Goal: Find specific page/section: Find specific page/section

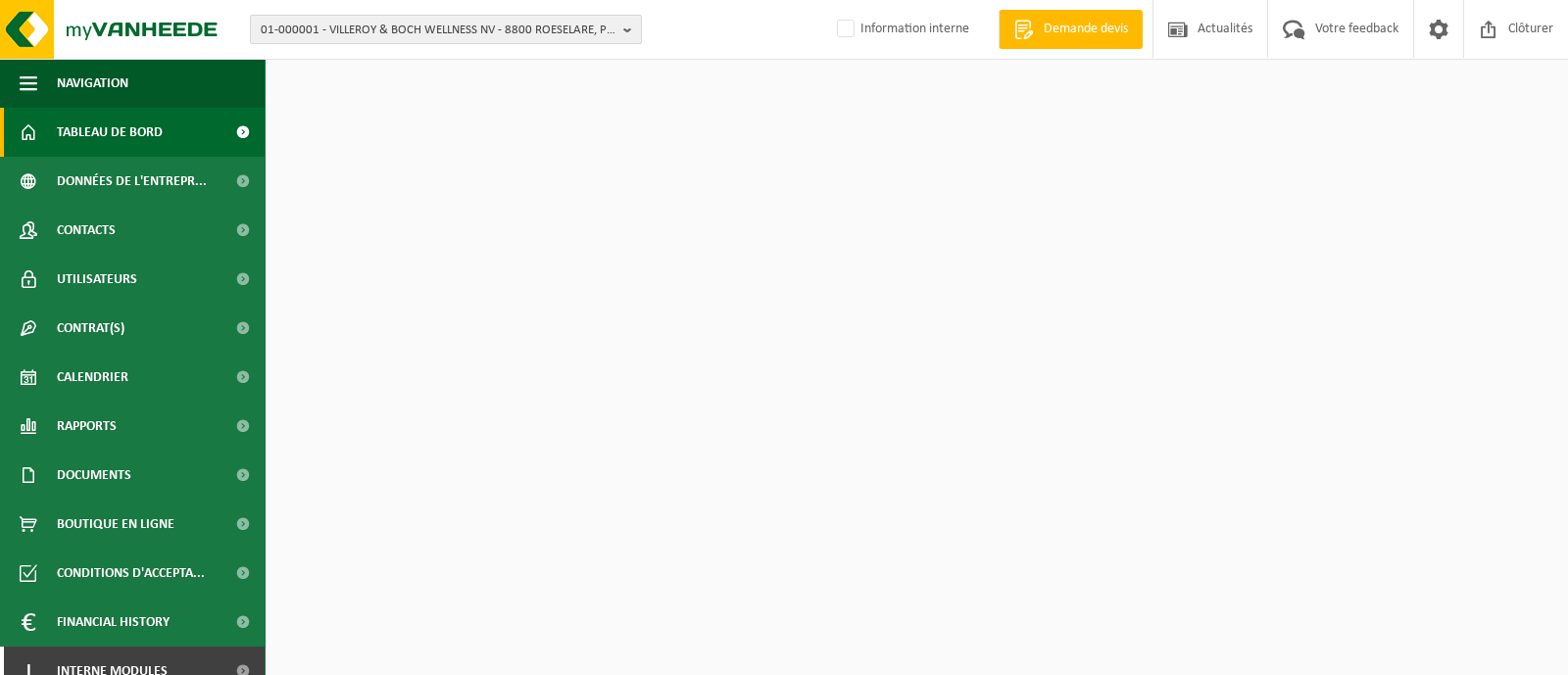
click at [416, 20] on span "01-000001 - VILLEROY & BOCH WELLNESS NV - 8800 ROESELARE, POPULIERSTRAAT 1" at bounding box center [437, 30] width 354 height 29
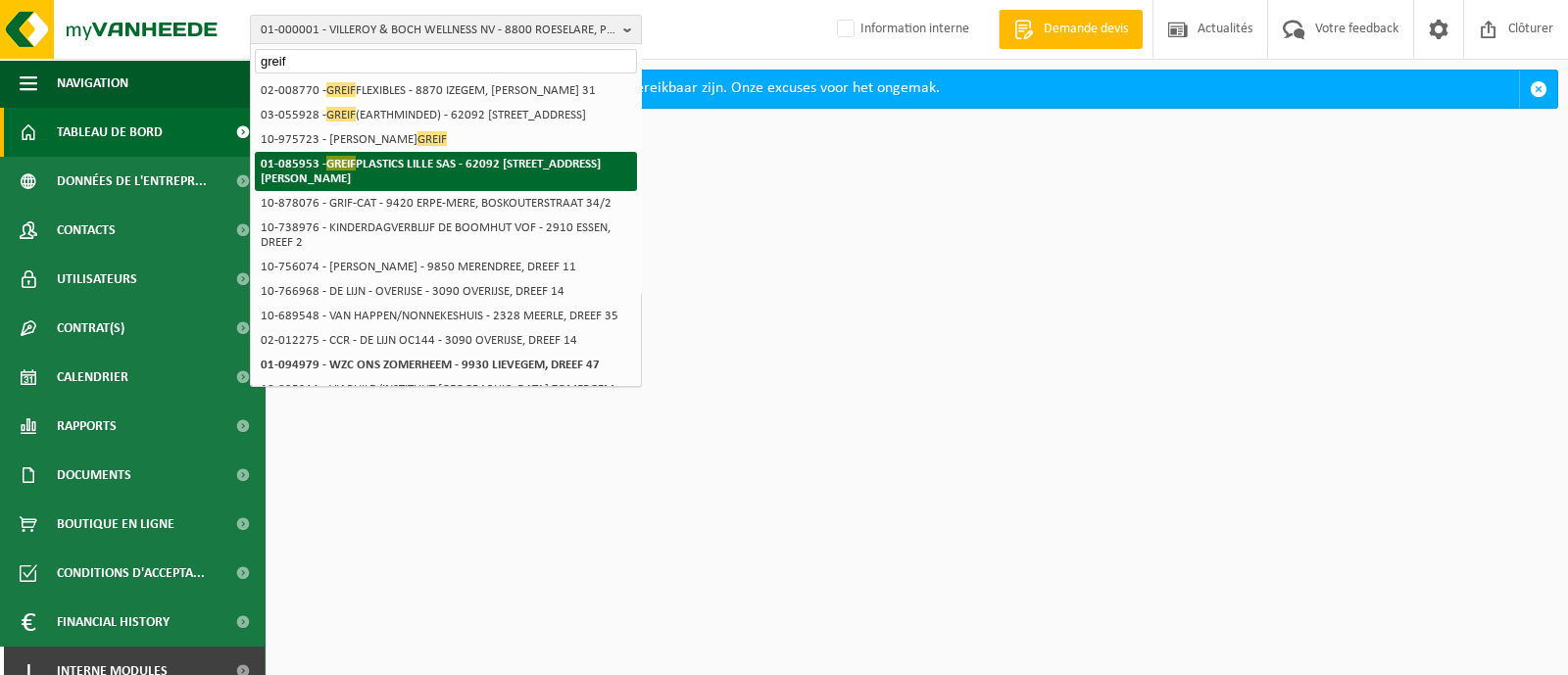
type input "greif"
click at [330, 186] on strong "01-085953 - GREIF PLASTICS LILLE SAS - 62092 [STREET_ADDRESS][PERSON_NAME]" at bounding box center [430, 170] width 340 height 29
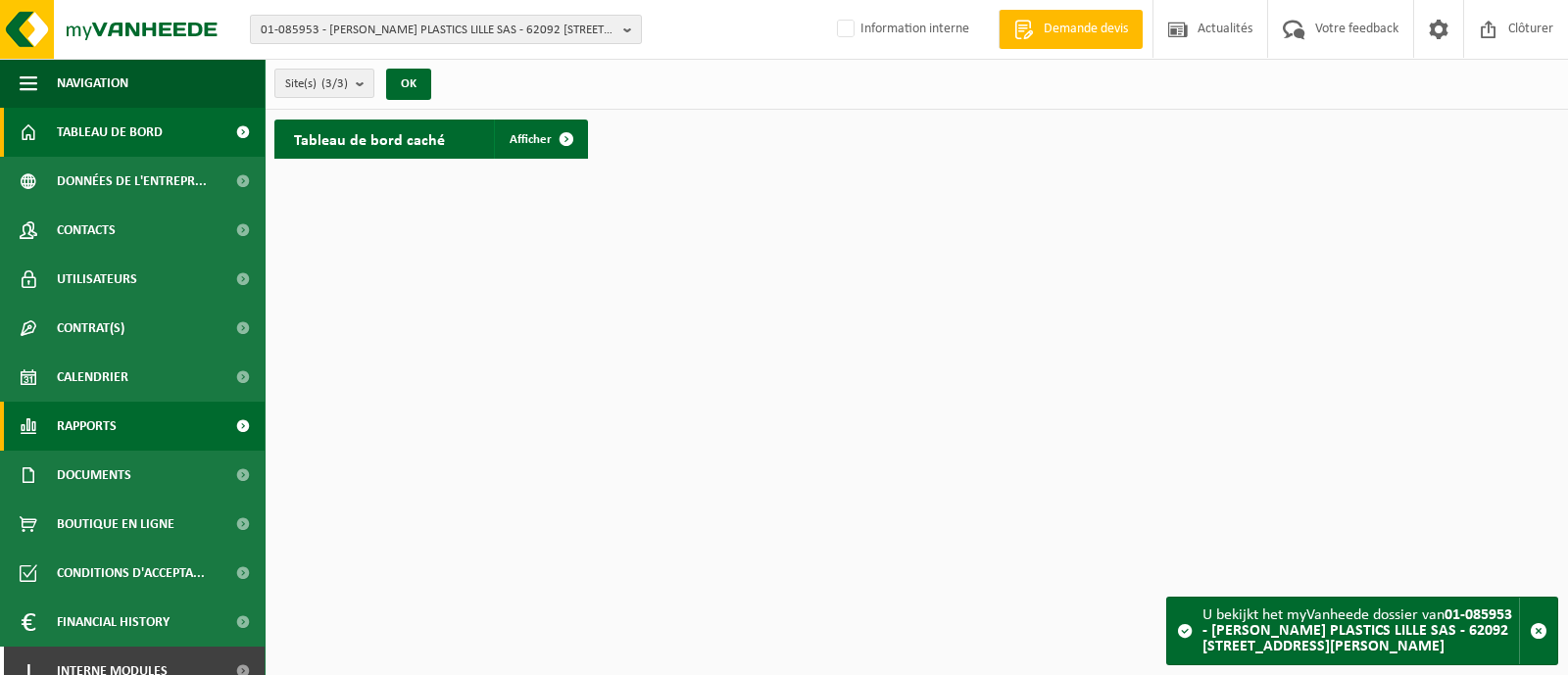
click at [94, 429] on span "Rapports" at bounding box center [87, 426] width 60 height 49
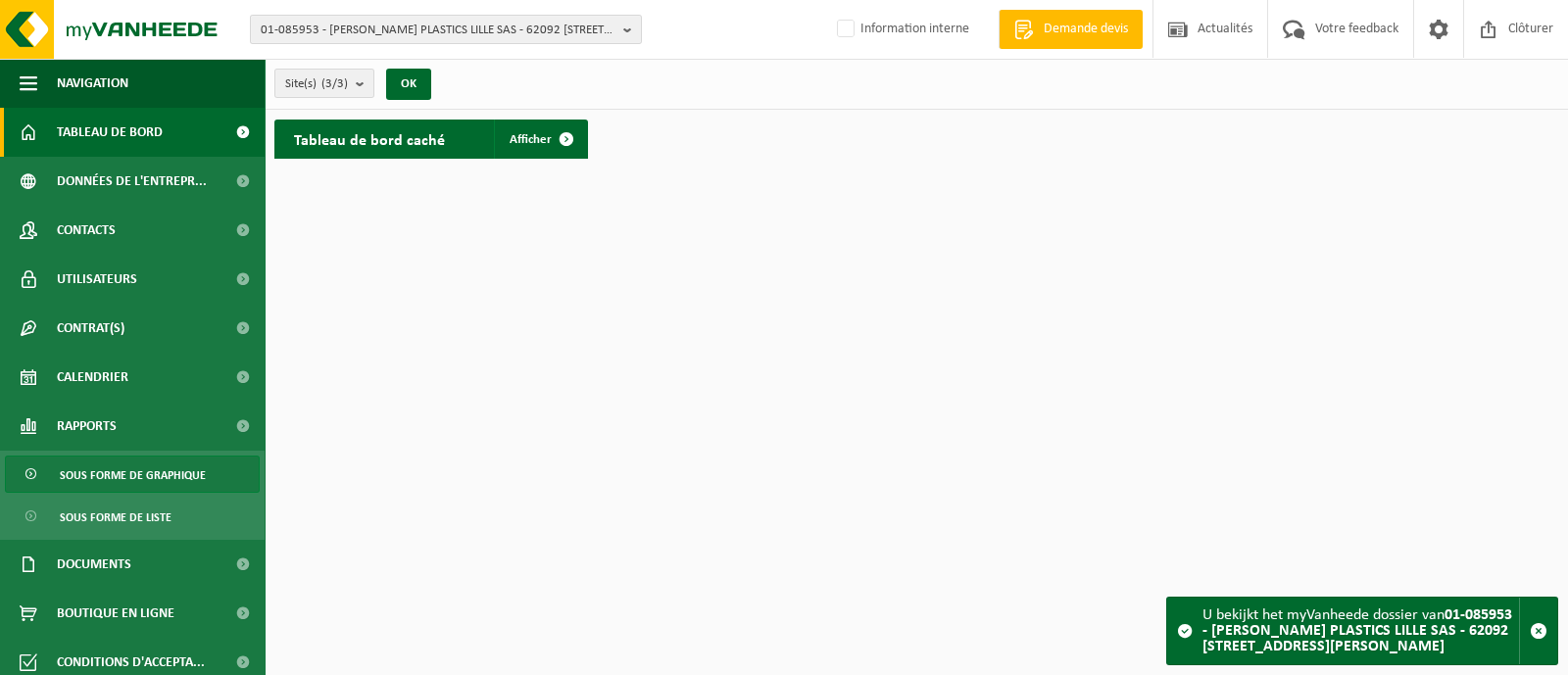
click at [89, 479] on span "Sous forme de graphique" at bounding box center [133, 474] width 146 height 37
